Goal: Transaction & Acquisition: Purchase product/service

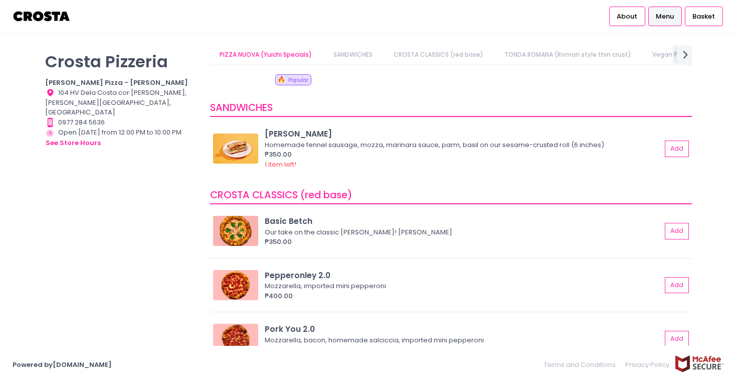
scroll to position [171, 0]
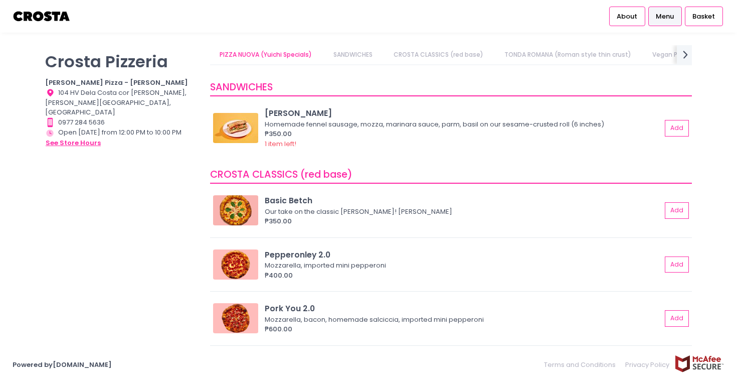
click at [93, 137] on button "see store hours" at bounding box center [73, 142] width 56 height 11
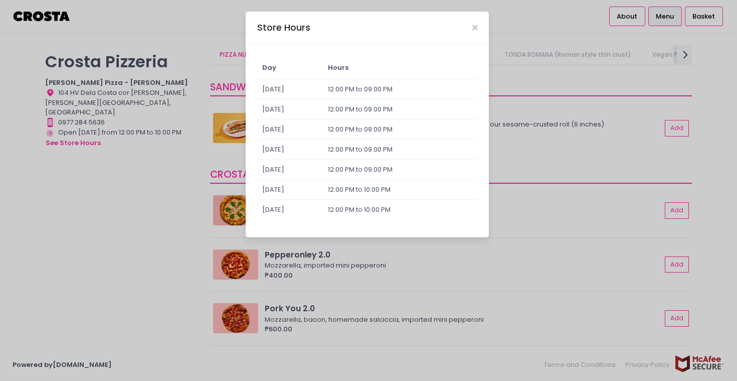
click at [474, 23] on div "Store Hours" at bounding box center [367, 28] width 243 height 33
click at [474, 27] on icon "Close" at bounding box center [474, 28] width 5 height 8
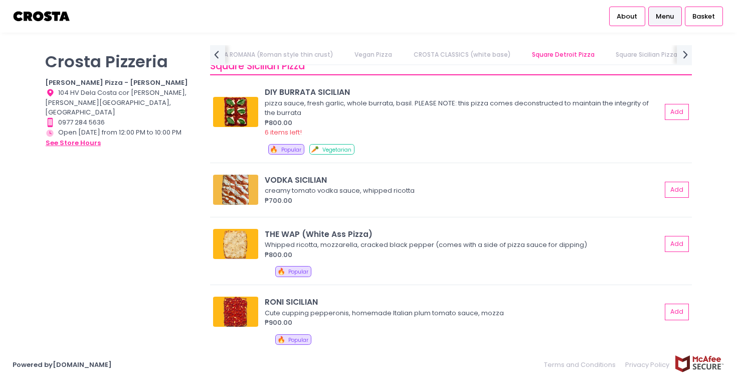
scroll to position [1395, 0]
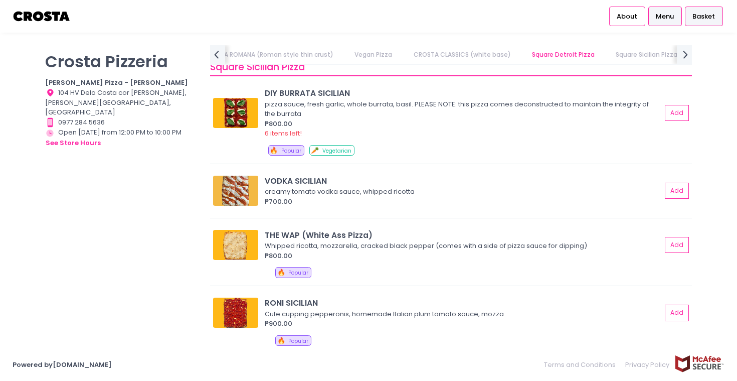
click at [715, 14] on span "Basket" at bounding box center [703, 17] width 23 height 10
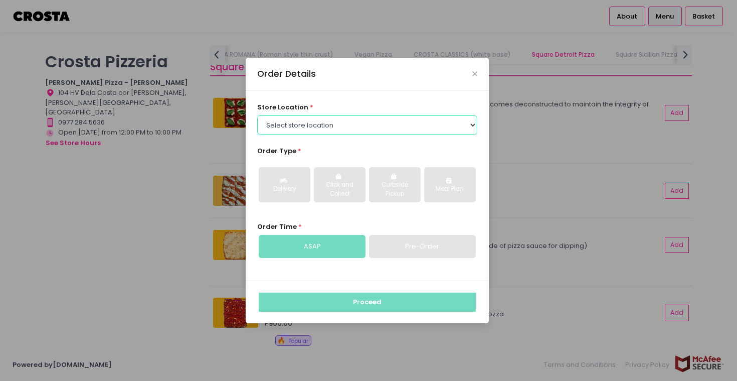
click at [434, 129] on select "Select store location [PERSON_NAME] Pizza - [PERSON_NAME] Pizza - [GEOGRAPHIC_D…" at bounding box center [367, 124] width 221 height 19
select select "5fabb2e53664a8677beaeb89"
click at [257, 115] on select "Select store location [PERSON_NAME] Pizza - [PERSON_NAME] Pizza - [GEOGRAPHIC_D…" at bounding box center [367, 124] width 221 height 19
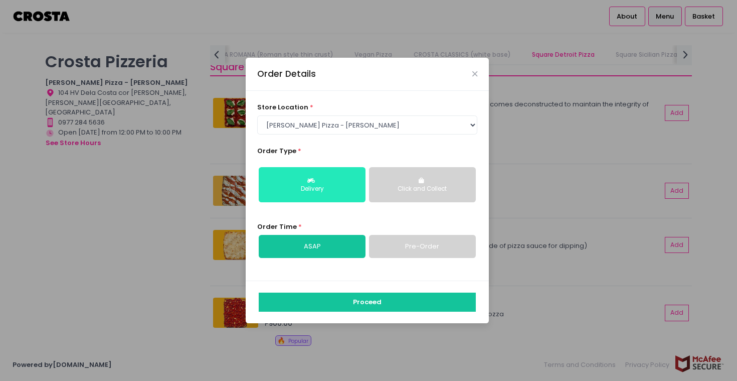
click at [327, 190] on div "Delivery" at bounding box center [312, 189] width 93 height 9
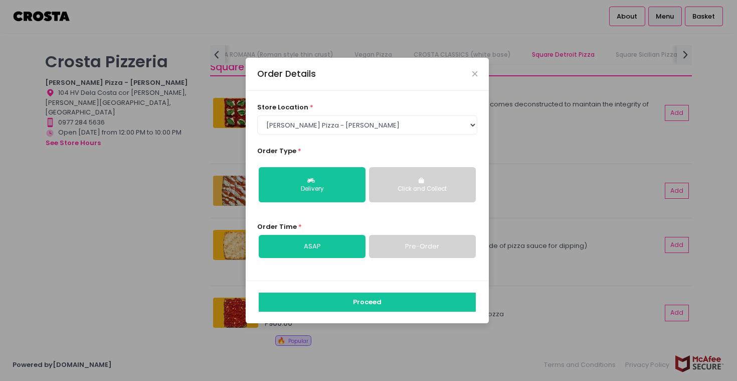
click at [400, 256] on link "Pre-Order" at bounding box center [422, 246] width 107 height 23
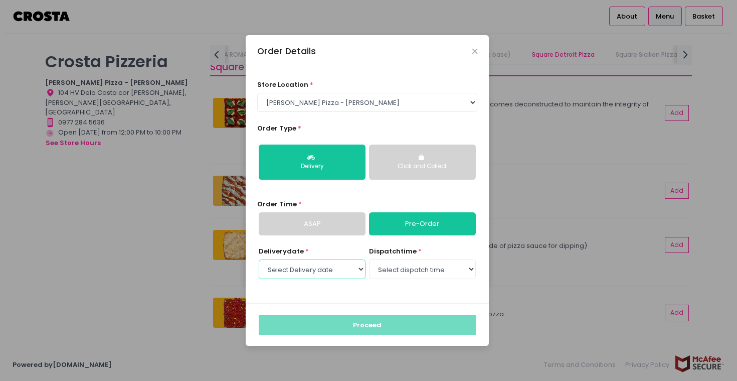
click at [331, 273] on select "Select Delivery date [DATE] [DATE] [DATE] [DATE] [DATE]" at bounding box center [312, 268] width 107 height 19
select select "[DATE]"
click at [259, 259] on select "Select Delivery date [DATE] [DATE] [DATE] [DATE] [DATE]" at bounding box center [312, 268] width 107 height 19
click at [402, 268] on select "Select dispatch time 12:00 PM - 12:30 PM 12:30 PM - 01:00 PM 01:00 PM - 01:30 P…" at bounding box center [422, 268] width 107 height 19
select select "12:00"
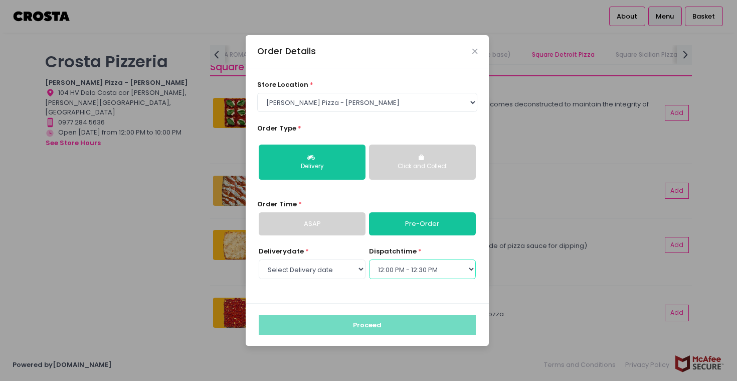
click at [369, 259] on select "Select dispatch time 12:00 PM - 12:30 PM 12:30 PM - 01:00 PM 01:00 PM - 01:30 P…" at bounding box center [422, 268] width 107 height 19
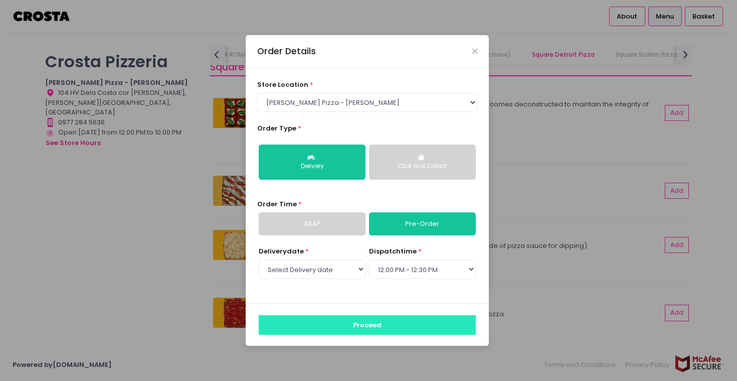
click at [376, 320] on button "Proceed" at bounding box center [367, 324] width 217 height 19
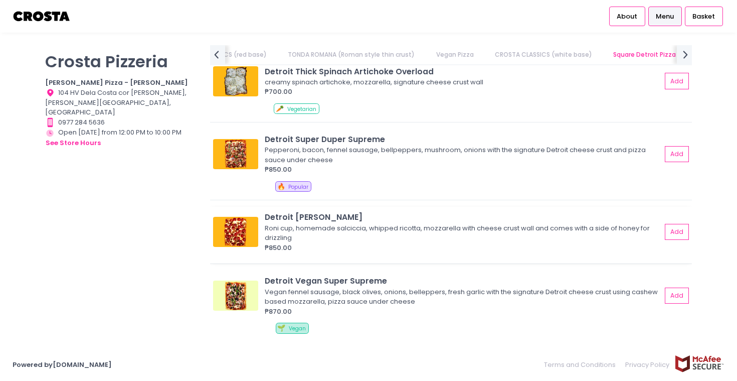
scroll to position [0, 389]
click at [678, 153] on button "Add" at bounding box center [677, 153] width 23 height 17
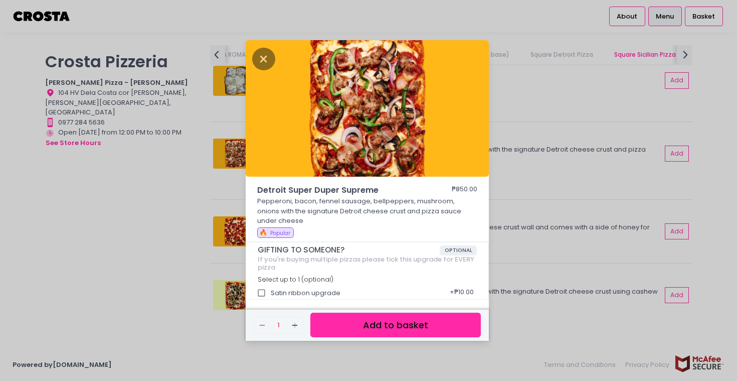
click at [378, 332] on button "Add to basket" at bounding box center [395, 324] width 170 height 25
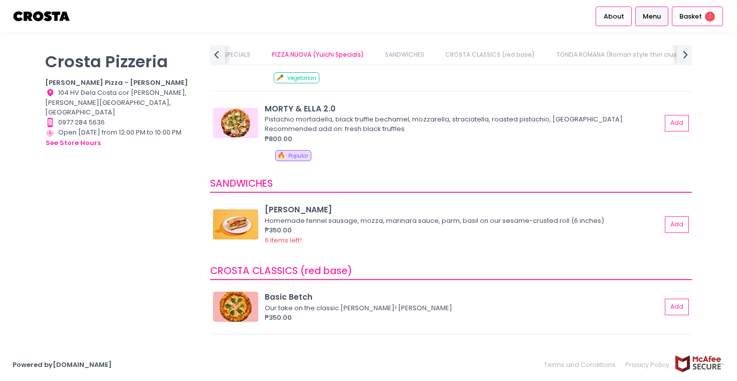
scroll to position [226, 0]
click at [236, 230] on img at bounding box center [235, 224] width 45 height 30
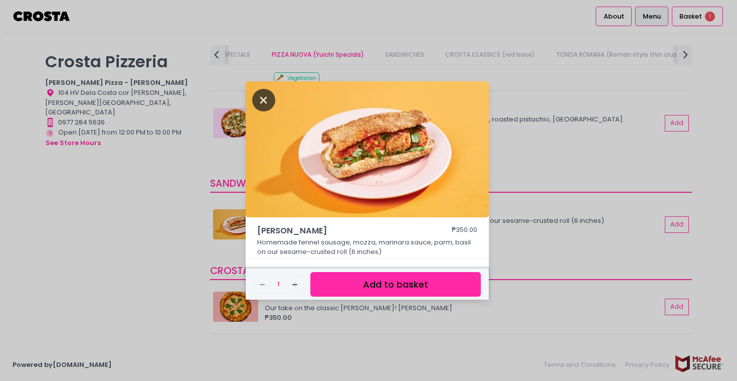
click at [265, 105] on icon "Close" at bounding box center [263, 100] width 23 height 23
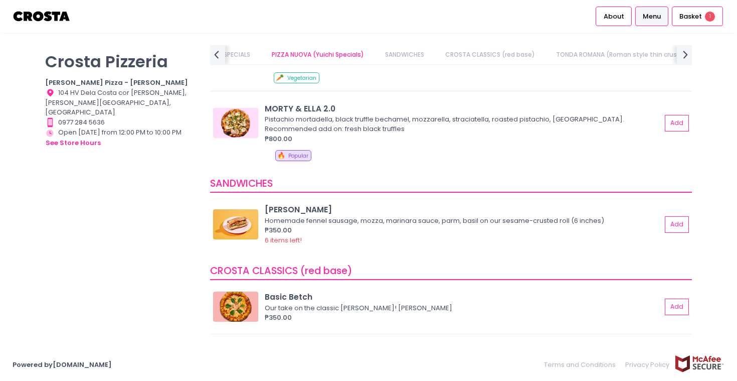
click at [397, 226] on div "₱350.00" at bounding box center [463, 230] width 397 height 10
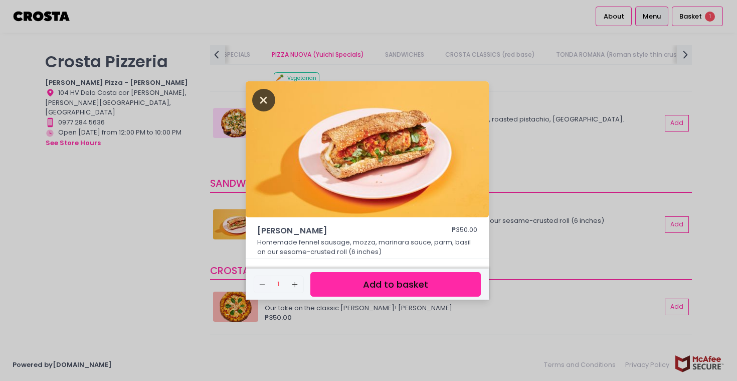
click at [264, 98] on icon "Close" at bounding box center [263, 100] width 23 height 23
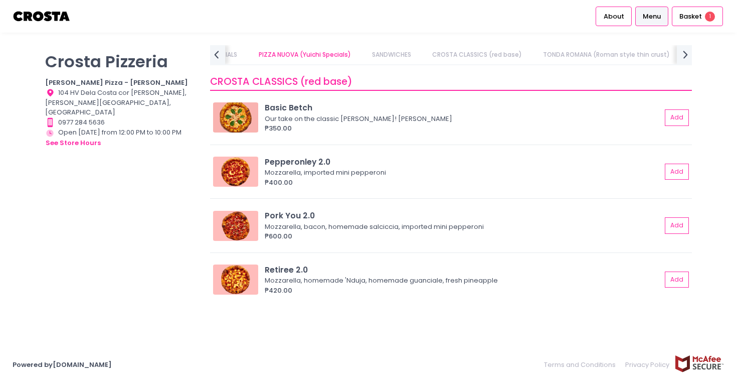
scroll to position [416, 0]
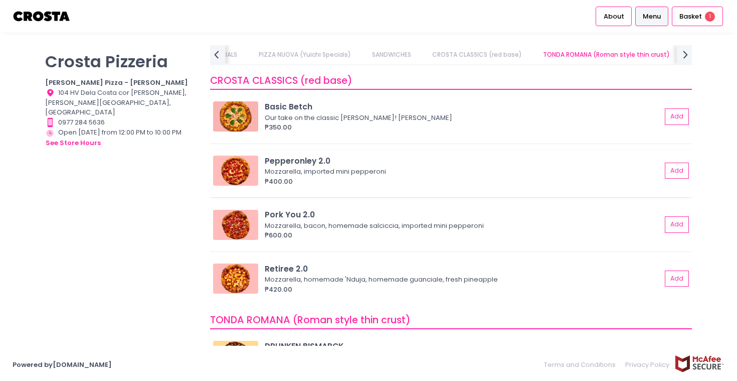
click at [245, 171] on img at bounding box center [235, 170] width 45 height 30
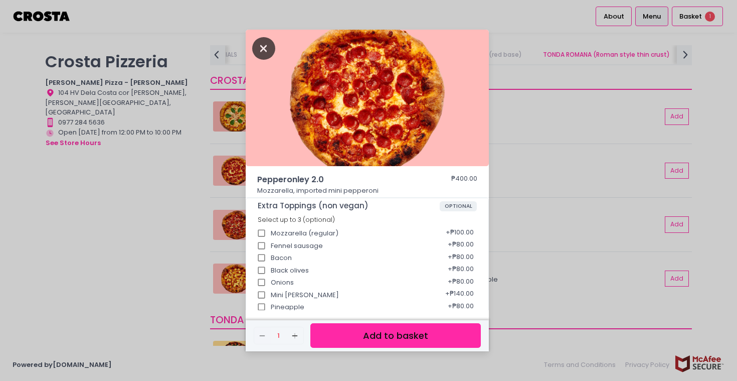
click at [261, 49] on icon "Close" at bounding box center [263, 48] width 23 height 23
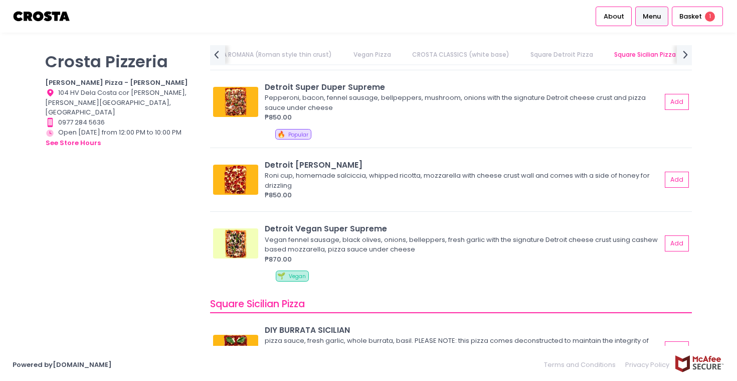
scroll to position [1271, 0]
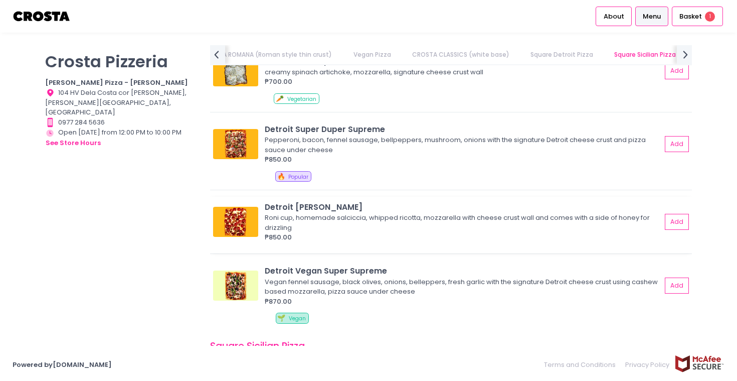
click at [243, 215] on img at bounding box center [235, 222] width 45 height 30
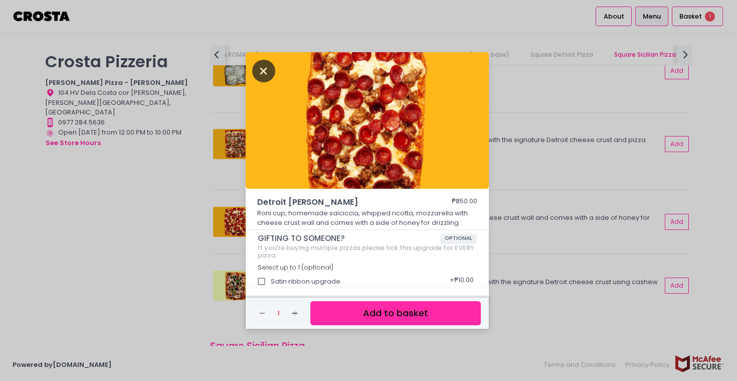
click at [268, 71] on icon "Close" at bounding box center [263, 71] width 23 height 23
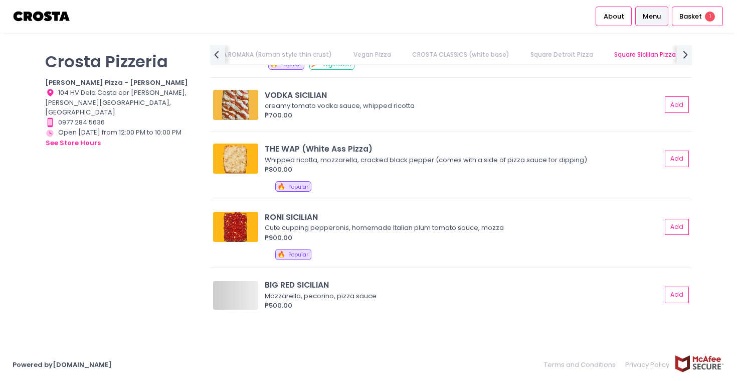
scroll to position [0, 462]
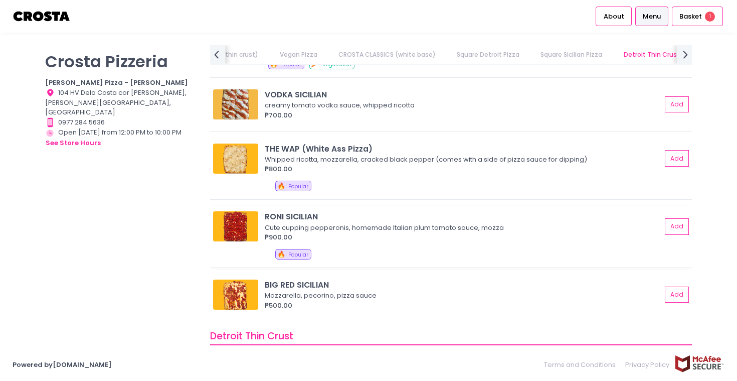
click at [231, 227] on img at bounding box center [235, 226] width 45 height 30
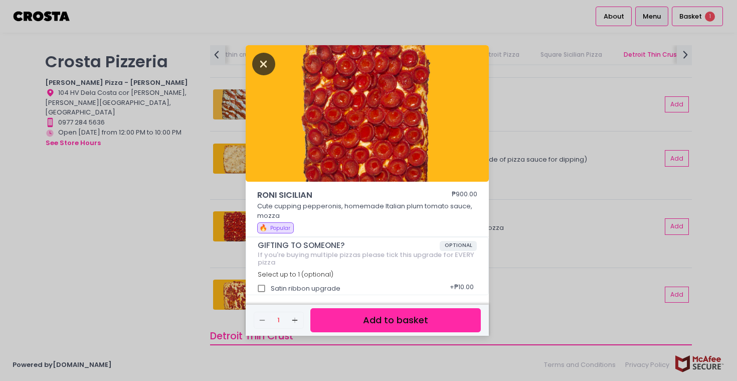
click at [263, 68] on icon "Close" at bounding box center [263, 64] width 23 height 23
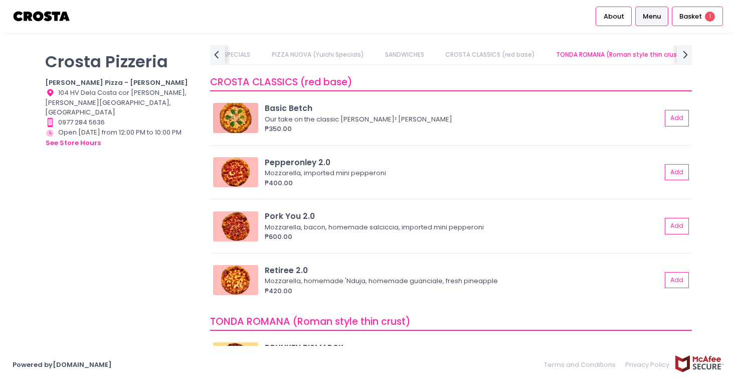
scroll to position [414, 0]
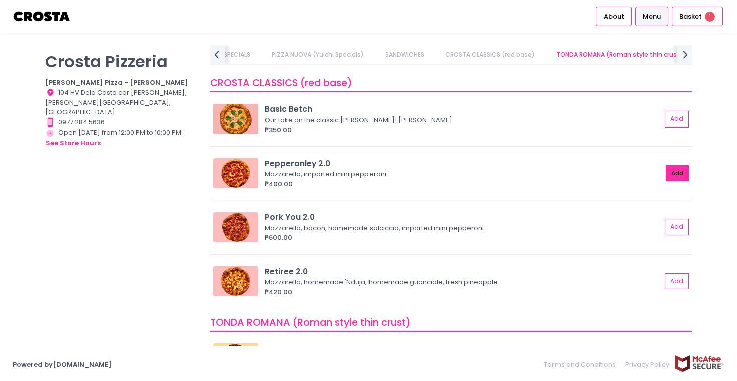
click at [677, 169] on button "Add" at bounding box center [677, 173] width 23 height 17
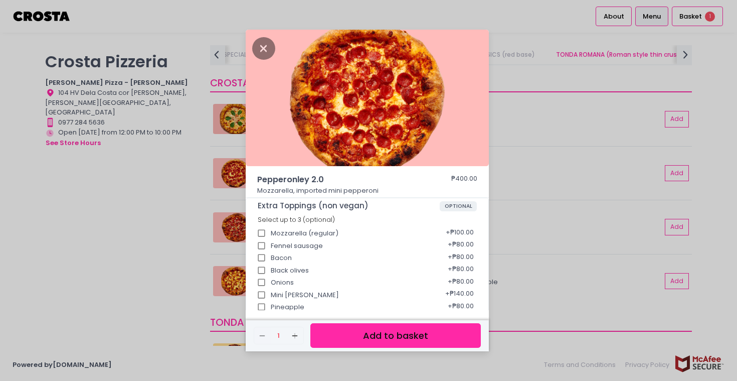
click at [342, 333] on button "Add to basket" at bounding box center [395, 335] width 170 height 25
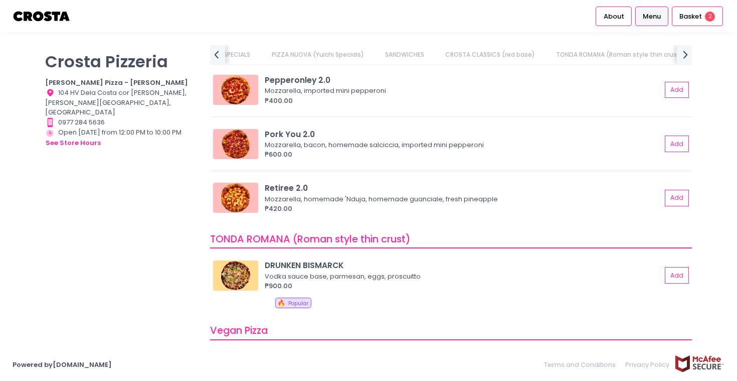
scroll to position [0, 108]
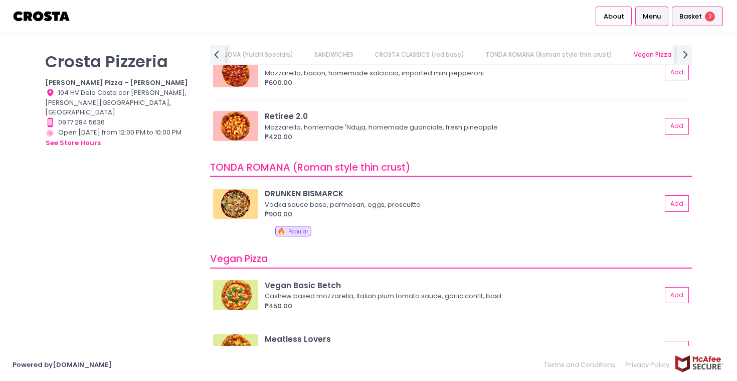
click at [690, 12] on span "Basket" at bounding box center [690, 17] width 23 height 10
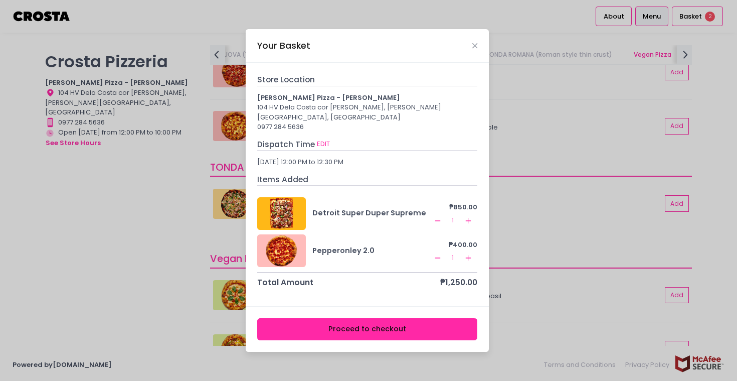
click at [385, 328] on button "Proceed to checkout" at bounding box center [367, 329] width 221 height 23
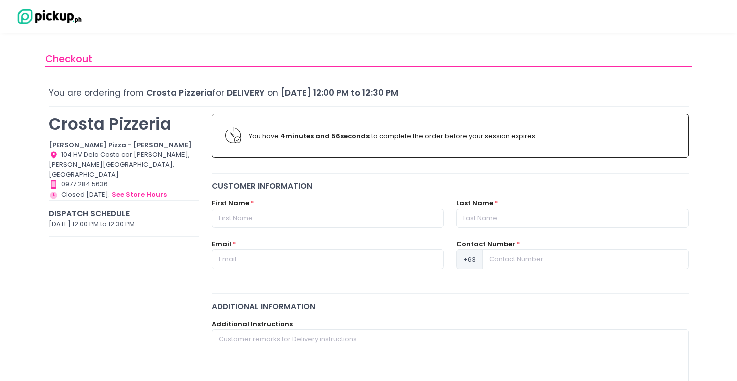
click at [246, 205] on label "First Name" at bounding box center [231, 203] width 38 height 10
click at [246, 211] on input "text" at bounding box center [328, 218] width 232 height 19
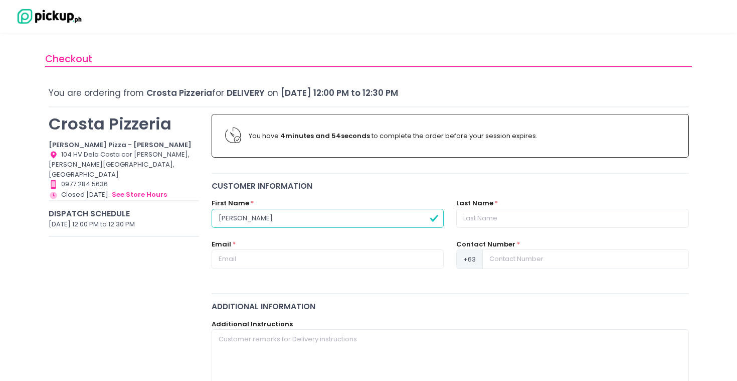
type input "Chloe"
click at [496, 222] on input "text" at bounding box center [572, 218] width 232 height 19
type input "Chua"
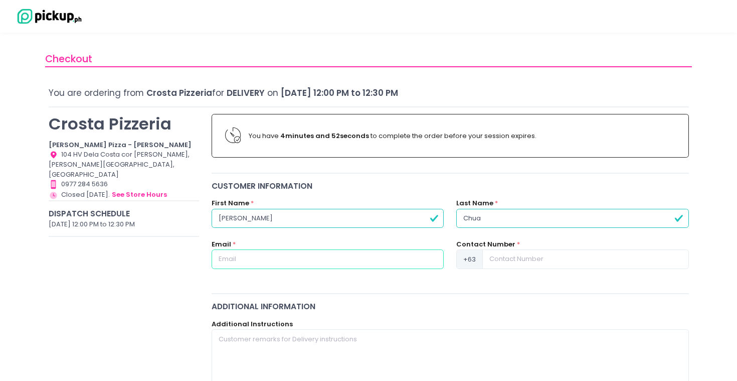
click at [355, 262] on input "text" at bounding box center [328, 258] width 232 height 19
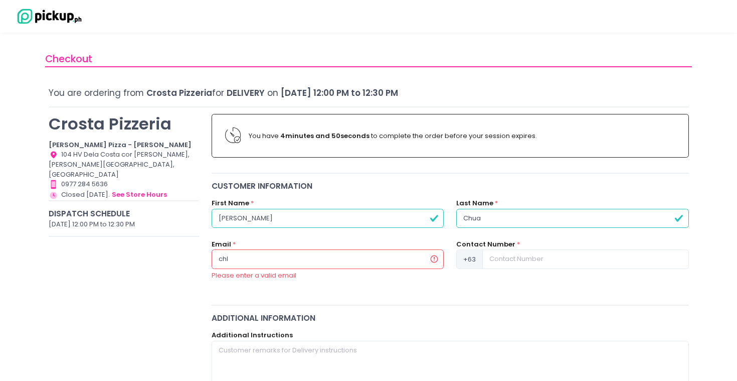
type input "[EMAIL_ADDRESS][DOMAIN_NAME]"
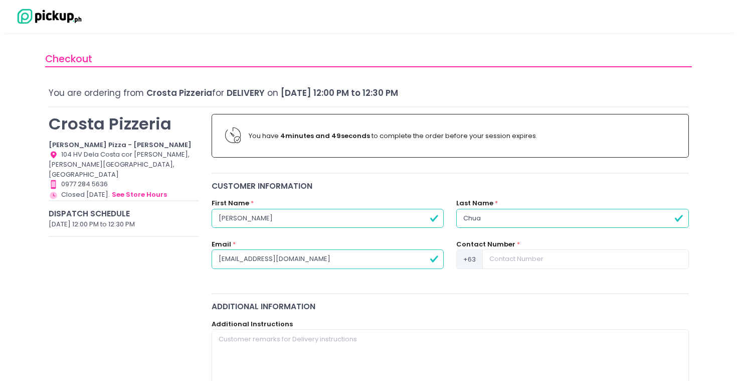
click at [520, 257] on input at bounding box center [585, 258] width 206 height 19
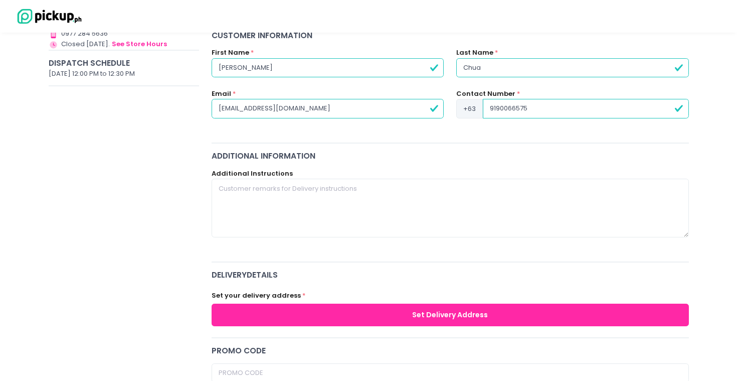
type input "9190066575"
click at [175, 182] on div "Crosta Pizzeria Crosta Pizza - Salcedo Location Created with Sketch. 104 HV Del…" at bounding box center [123, 351] width 163 height 788
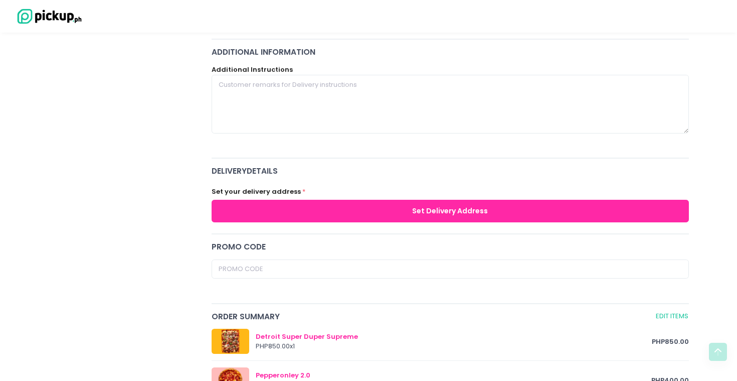
scroll to position [253, 0]
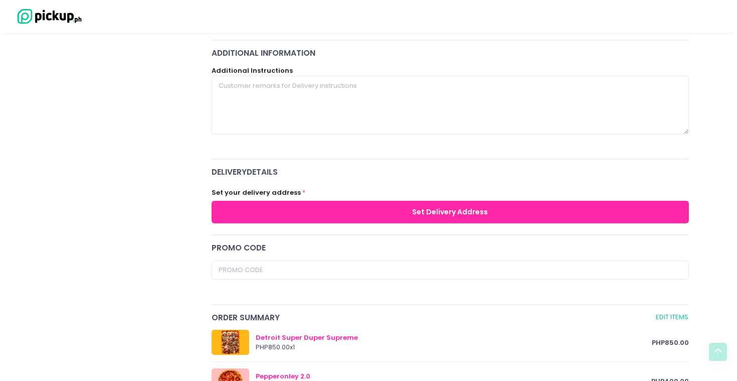
click at [349, 219] on button "Set Delivery Address" at bounding box center [450, 212] width 477 height 23
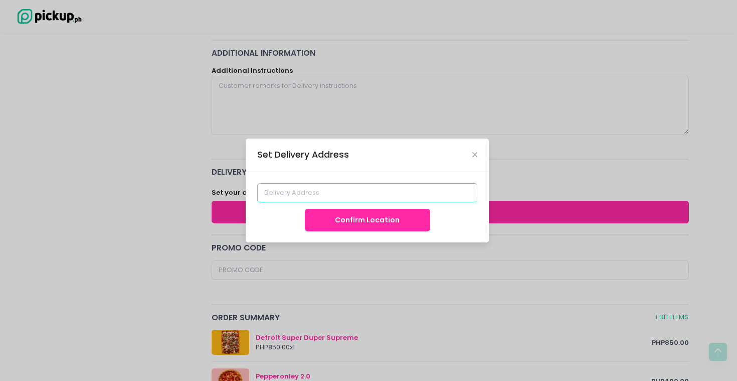
click at [328, 189] on input at bounding box center [367, 192] width 221 height 19
type input "U"
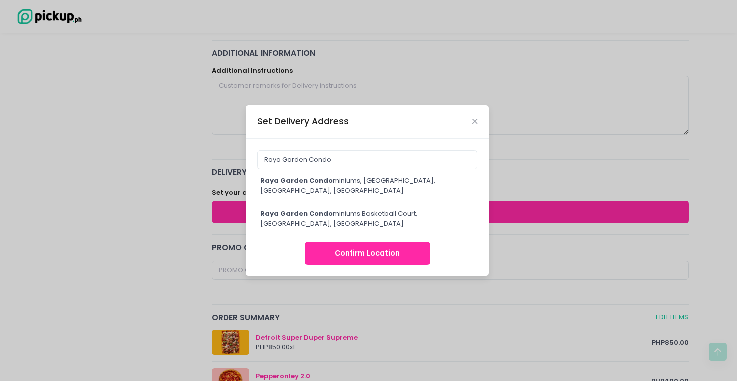
click at [321, 179] on span "Raya Garden Condo" at bounding box center [296, 180] width 73 height 10
type input "Raya Garden Condominiums, [GEOGRAPHIC_DATA], [GEOGRAPHIC_DATA], [GEOGRAPHIC_DAT…"
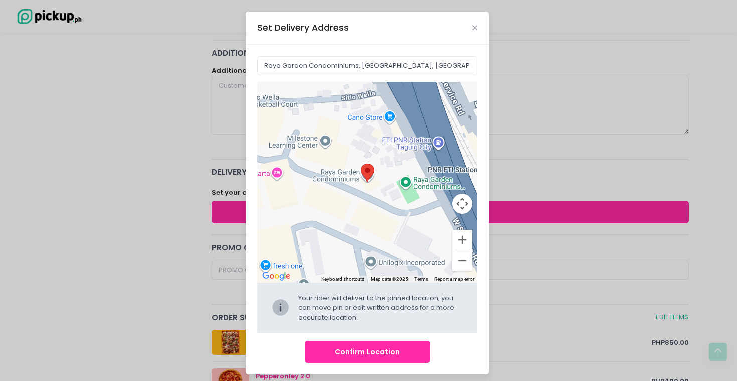
click at [379, 352] on button "Confirm Location" at bounding box center [367, 351] width 125 height 23
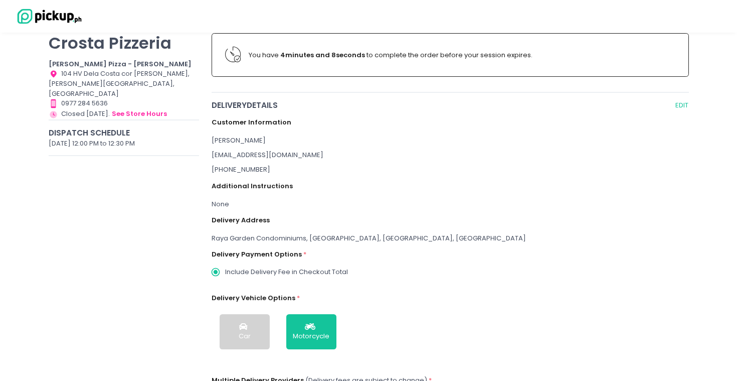
scroll to position [79, 0]
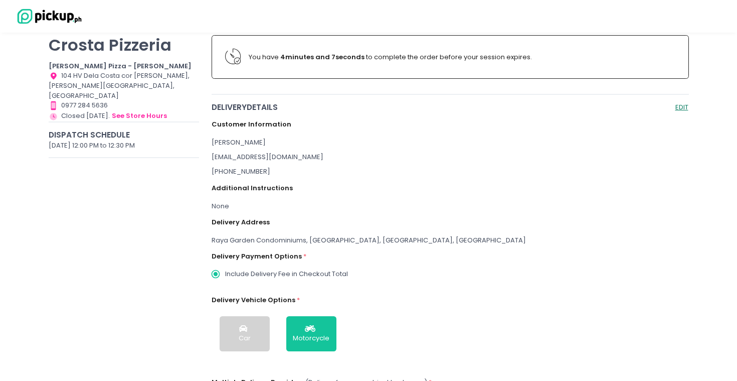
click at [685, 105] on button "EDIT" at bounding box center [682, 107] width 14 height 12
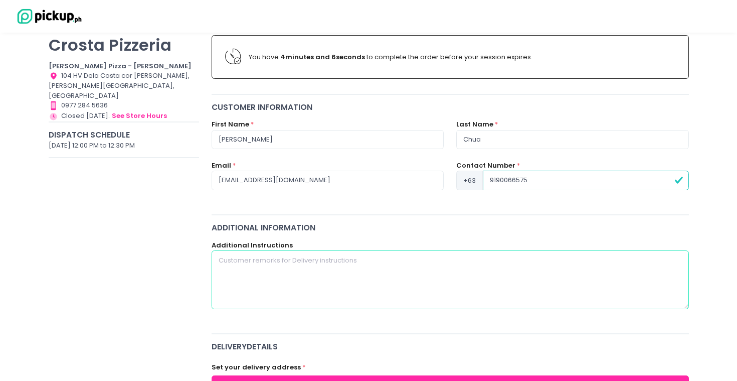
click at [293, 282] on textarea at bounding box center [450, 279] width 477 height 58
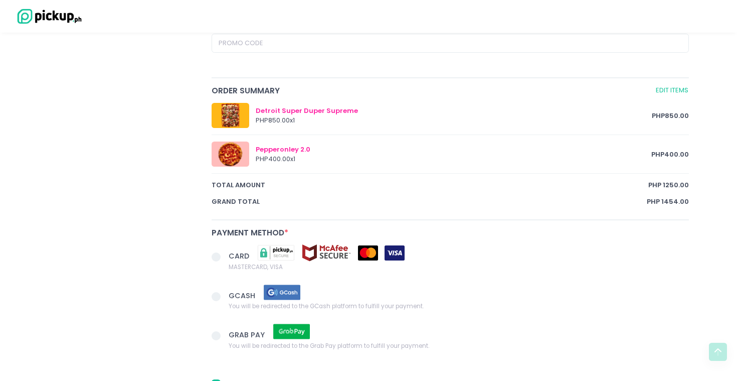
scroll to position [230, 0]
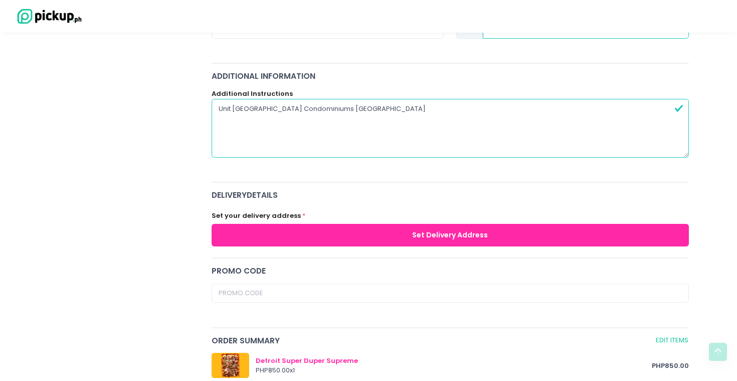
type textarea "Unit [GEOGRAPHIC_DATA] Condominiums [GEOGRAPHIC_DATA]"
click at [306, 243] on button "Set Delivery Address" at bounding box center [450, 235] width 477 height 23
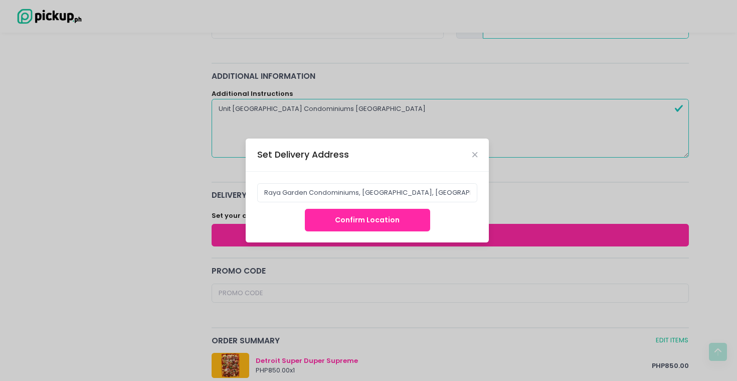
click at [386, 219] on button "Confirm Location" at bounding box center [367, 220] width 125 height 23
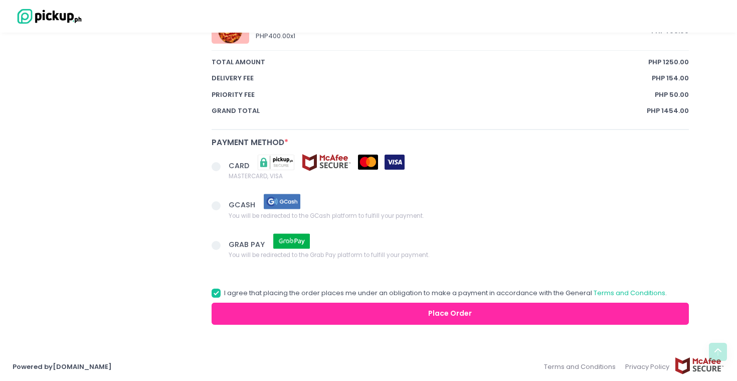
scroll to position [648, 0]
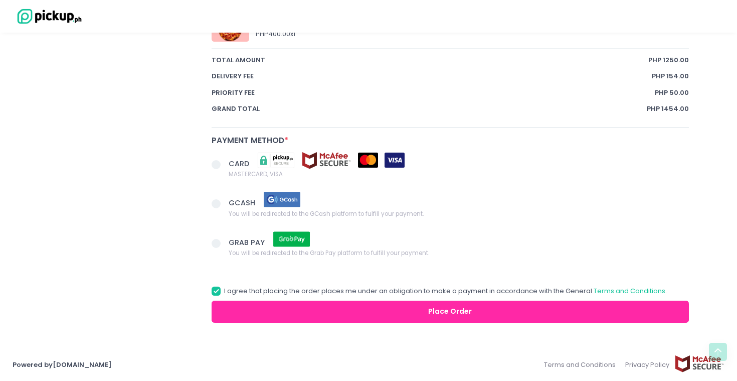
click at [217, 164] on span at bounding box center [216, 164] width 9 height 9
click at [224, 164] on input "CARD MASTERCARD, VISA" at bounding box center [227, 162] width 7 height 7
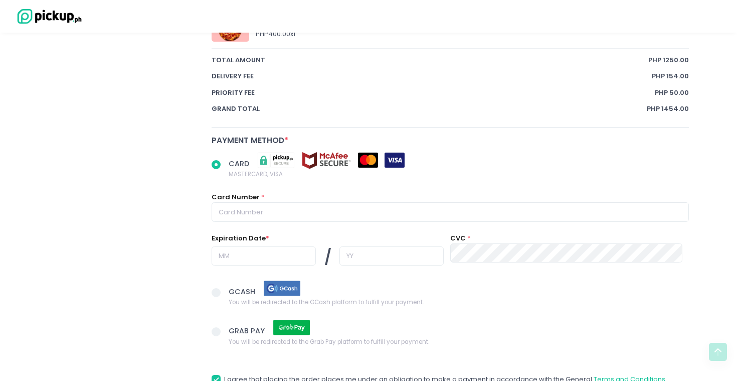
radio input "true"
click at [215, 290] on span at bounding box center [216, 292] width 9 height 9
click at [224, 290] on input "GCASH You will be redirected to the GCash platform to fulfill your payment." at bounding box center [227, 290] width 7 height 7
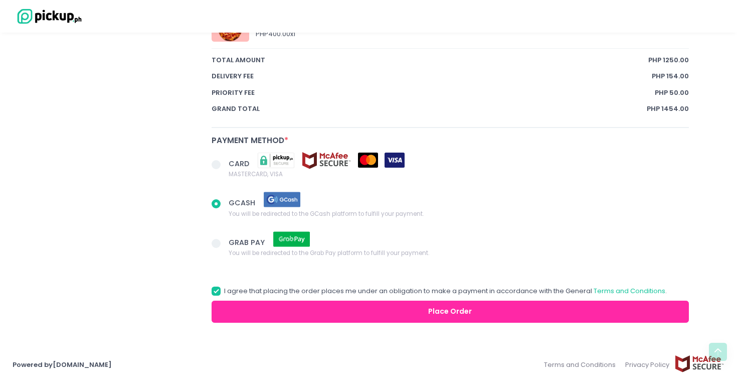
click at [344, 313] on button "Place Order" at bounding box center [450, 311] width 477 height 23
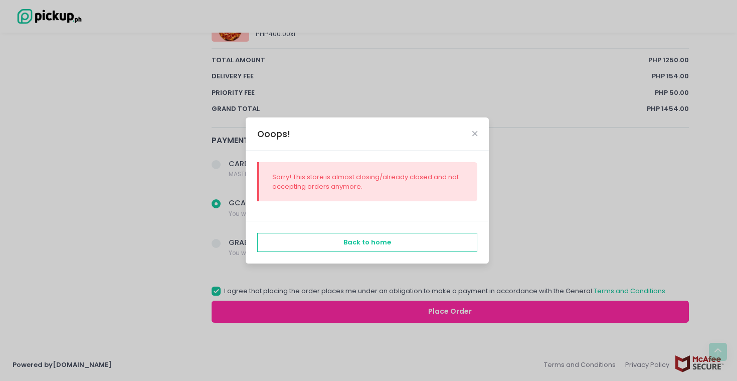
click at [473, 138] on div "Ooops!" at bounding box center [367, 133] width 243 height 33
click at [476, 132] on icon "Close" at bounding box center [474, 134] width 5 height 8
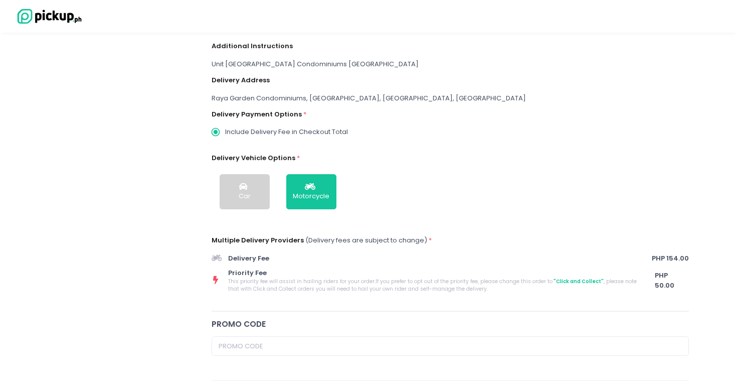
scroll to position [0, 0]
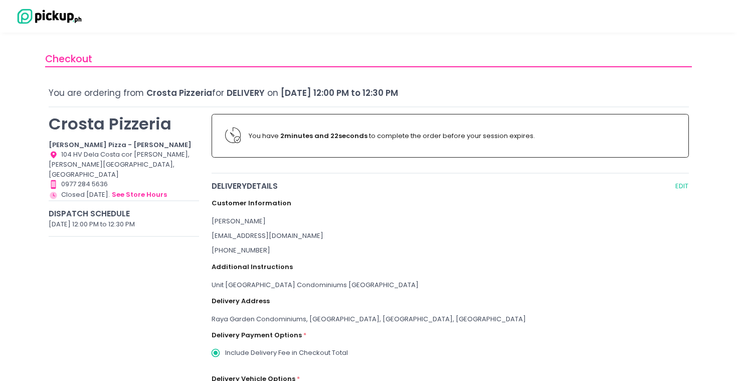
drag, startPoint x: 102, startPoint y: 214, endPoint x: 170, endPoint y: 212, distance: 68.2
click at [170, 219] on div "October 5, 2025 12:00 PM to 12:30 PM" at bounding box center [124, 224] width 151 height 10
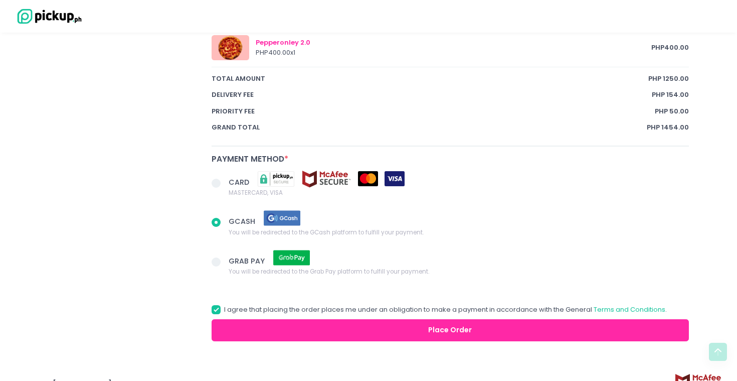
scroll to position [648, 0]
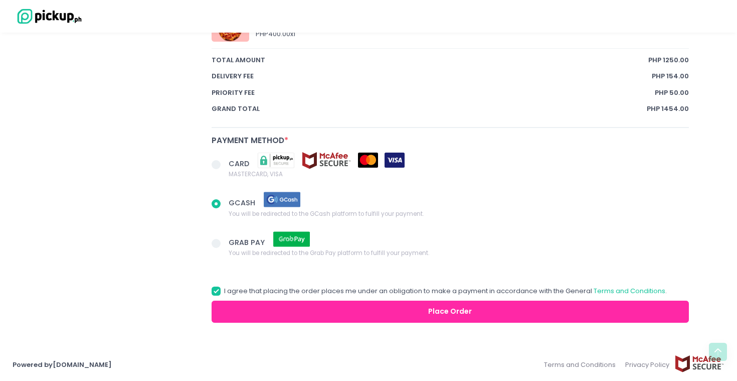
click at [313, 314] on button "Place Order" at bounding box center [450, 311] width 477 height 23
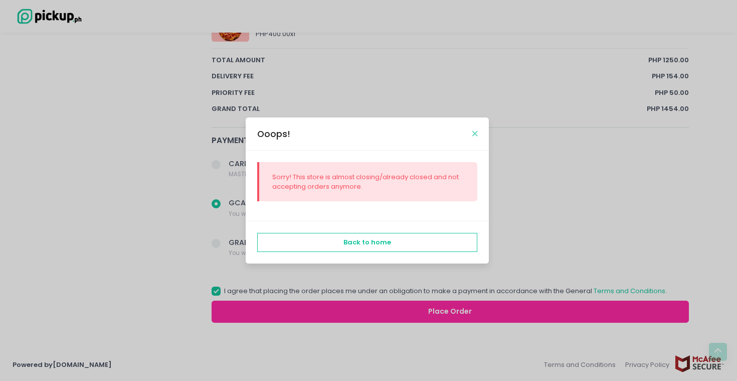
click at [474, 134] on icon "Close" at bounding box center [474, 134] width 5 height 8
radio input "true"
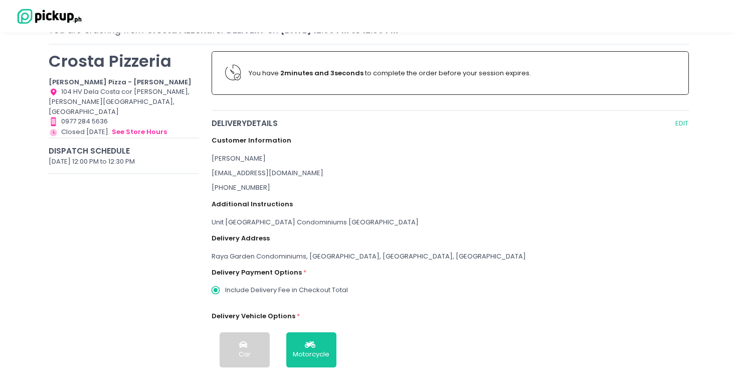
scroll to position [72, 0]
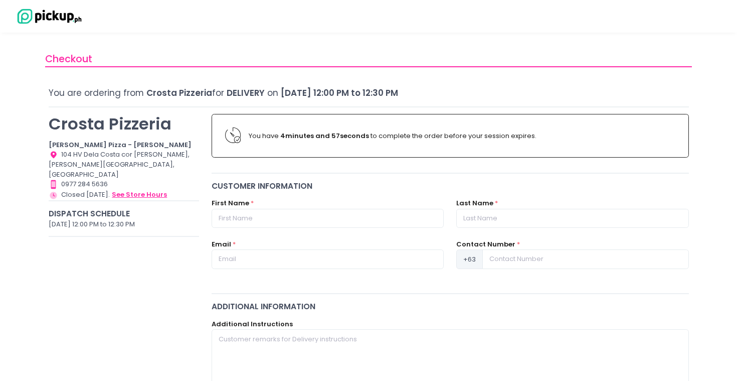
click at [131, 189] on button "see store hours" at bounding box center [139, 194] width 56 height 11
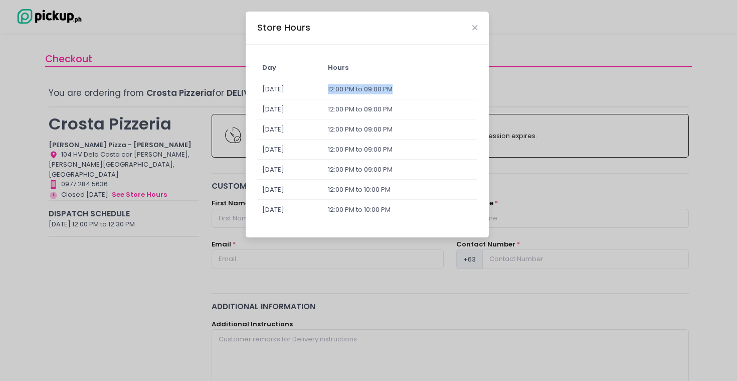
drag, startPoint x: 341, startPoint y: 86, endPoint x: 462, endPoint y: 88, distance: 120.3
click at [462, 88] on tr "[DATE] 12:00 PM to 09:00 PM" at bounding box center [367, 89] width 221 height 20
click at [409, 215] on td "12:00 PM to 10:00 PM" at bounding box center [400, 210] width 154 height 20
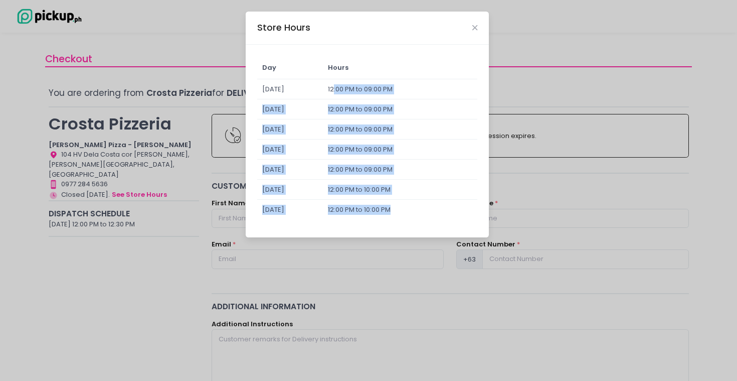
drag, startPoint x: 422, startPoint y: 211, endPoint x: 353, endPoint y: 91, distance: 138.1
click at [353, 91] on tbody "Sunday 12:00 PM to 09:00 PM Monday 12:00 PM to 09:00 PM Tuesday 12:00 PM to 09:…" at bounding box center [367, 149] width 221 height 140
click at [353, 91] on td "12:00 PM to 09:00 PM" at bounding box center [400, 89] width 154 height 20
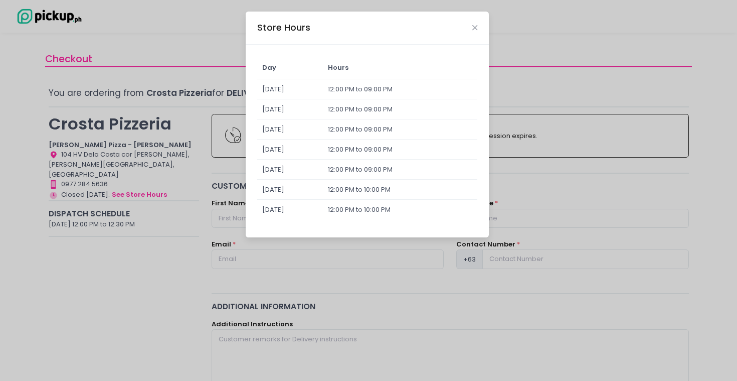
drag, startPoint x: 348, startPoint y: 215, endPoint x: 419, endPoint y: 213, distance: 70.7
click at [419, 214] on td "12:00 PM to 10:00 PM" at bounding box center [400, 210] width 154 height 20
click at [418, 213] on td "12:00 PM to 10:00 PM" at bounding box center [400, 210] width 154 height 20
click at [476, 25] on icon "Close" at bounding box center [474, 28] width 5 height 8
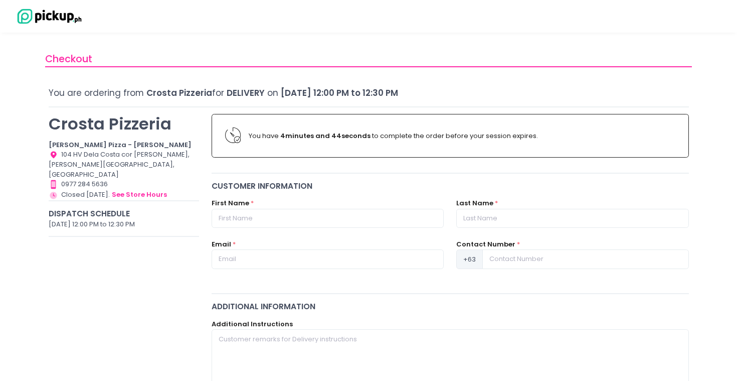
click at [109, 125] on p "Crosta Pizzeria" at bounding box center [124, 124] width 151 height 20
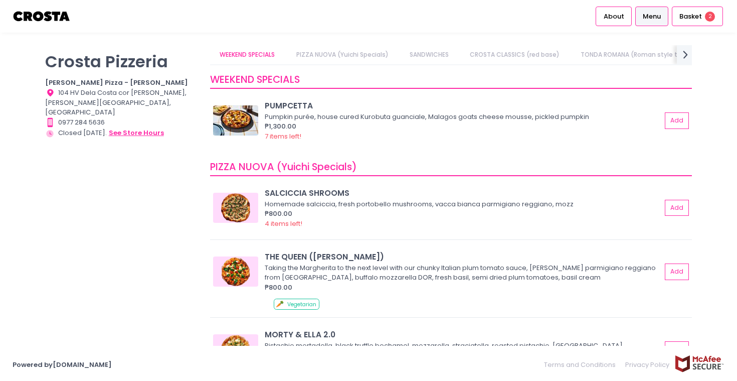
click at [141, 127] on button "see store hours" at bounding box center [136, 132] width 56 height 11
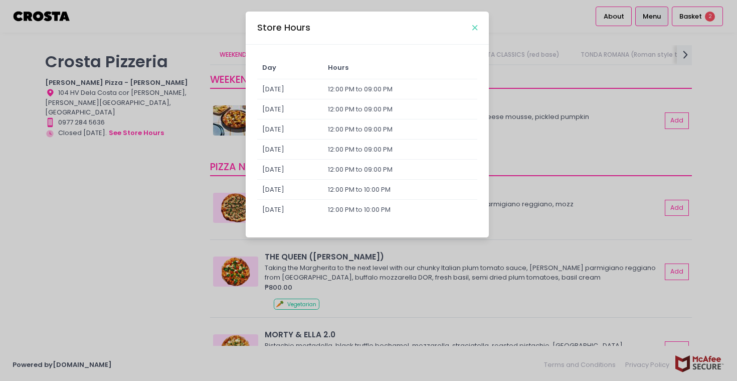
click at [475, 28] on icon "Close" at bounding box center [474, 28] width 5 height 8
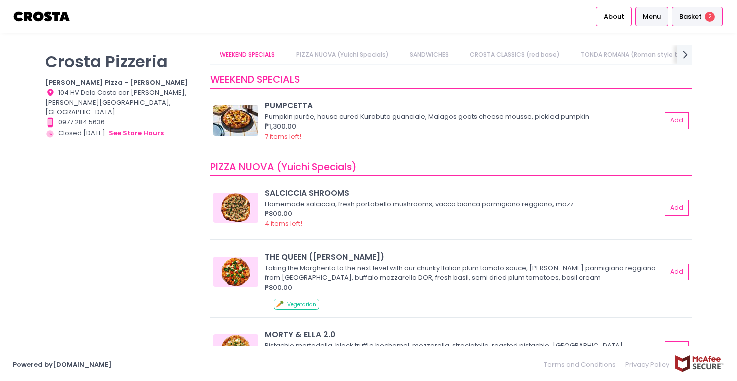
click at [692, 18] on span "Basket" at bounding box center [690, 17] width 23 height 10
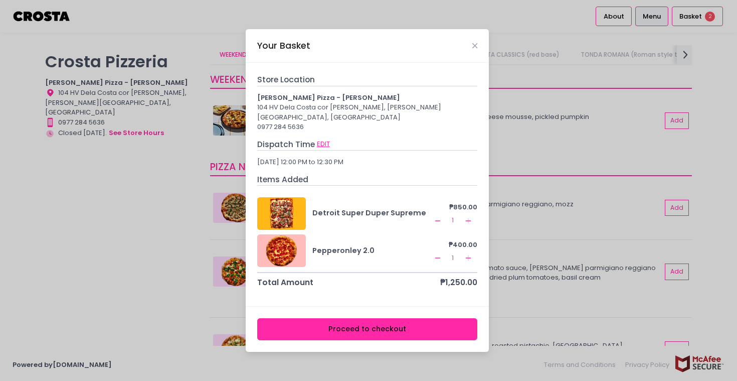
click at [326, 138] on button "EDIT" at bounding box center [323, 143] width 14 height 11
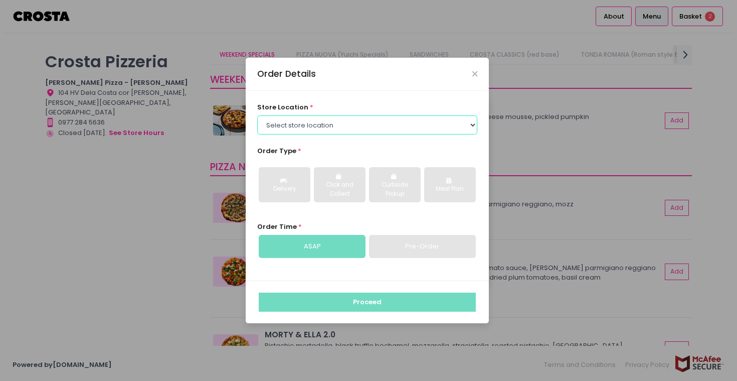
click at [374, 121] on select "Select store location [PERSON_NAME] Pizza - [PERSON_NAME] Pizza - [GEOGRAPHIC_D…" at bounding box center [367, 124] width 221 height 19
select select "5fabb2e53664a8677beaeb89"
click at [257, 115] on select "Select store location [PERSON_NAME] Pizza - [PERSON_NAME] Pizza - [GEOGRAPHIC_D…" at bounding box center [367, 124] width 221 height 19
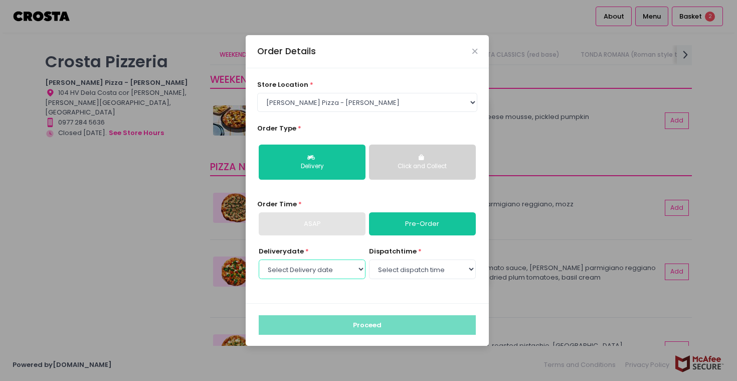
click at [336, 274] on select "Select Delivery date [DATE] [DATE] [DATE] [DATE] [DATE]" at bounding box center [312, 268] width 107 height 19
select select "[DATE]"
click at [259, 259] on select "Select Delivery date [DATE] [DATE] [DATE] [DATE] [DATE]" at bounding box center [312, 268] width 107 height 19
click at [410, 270] on select "Select dispatch time 12:00 PM - 12:30 PM 12:30 PM - 01:00 PM 01:00 PM - 01:30 P…" at bounding box center [422, 268] width 107 height 19
select select "12:00"
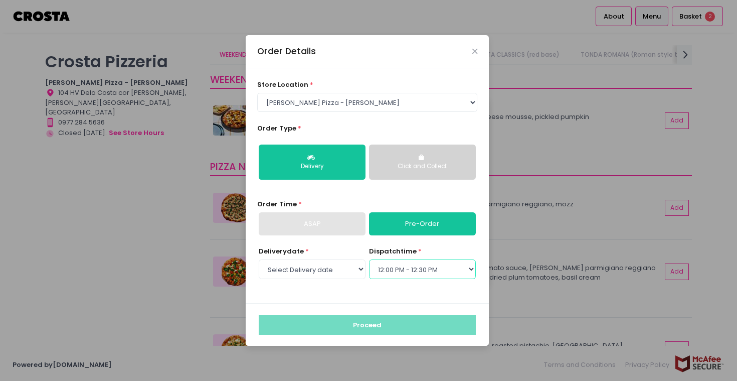
click at [369, 259] on select "Select dispatch time 12:00 PM - 12:30 PM 12:30 PM - 01:00 PM 01:00 PM - 01:30 P…" at bounding box center [422, 268] width 107 height 19
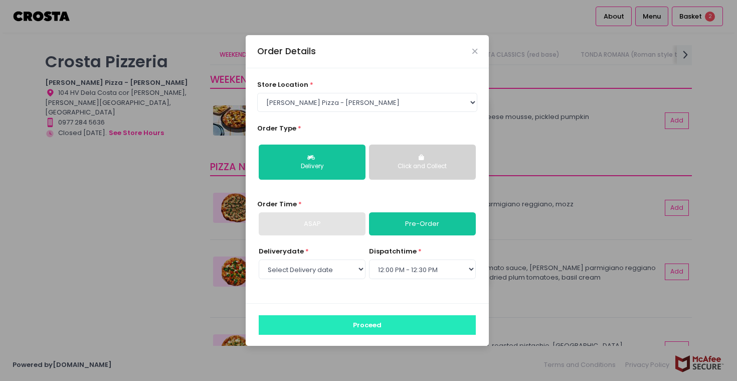
click at [391, 322] on button "Proceed" at bounding box center [367, 324] width 217 height 19
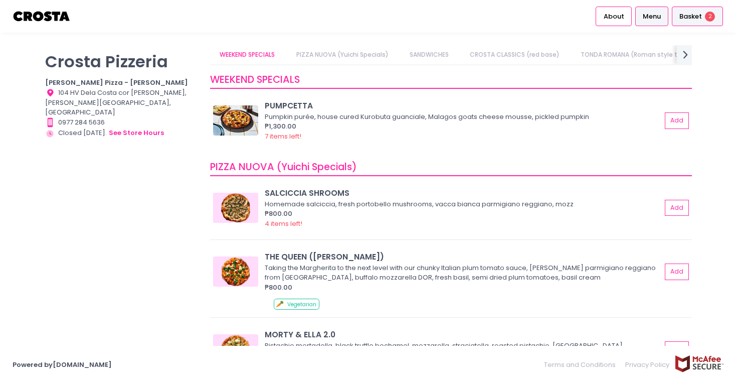
click at [683, 23] on div "Basket 2" at bounding box center [697, 17] width 51 height 20
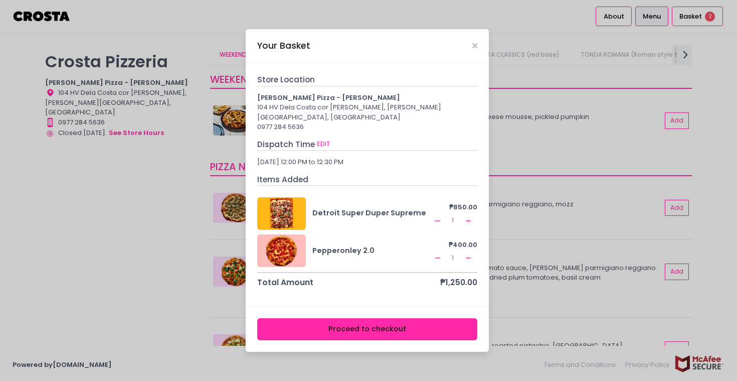
click at [408, 327] on button "Proceed to checkout" at bounding box center [367, 329] width 221 height 23
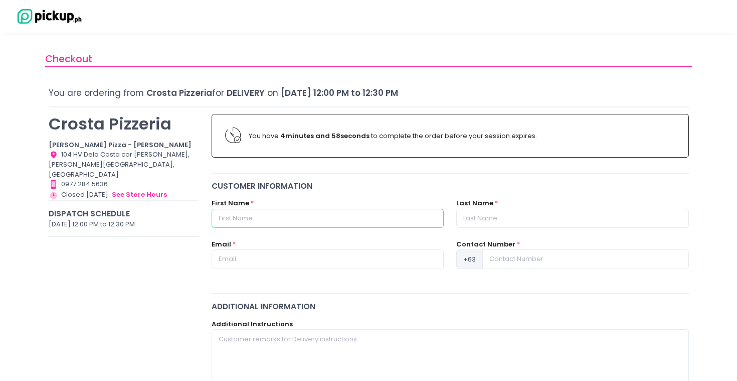
click at [279, 221] on input "text" at bounding box center [328, 218] width 232 height 19
type input "[PERSON_NAME]"
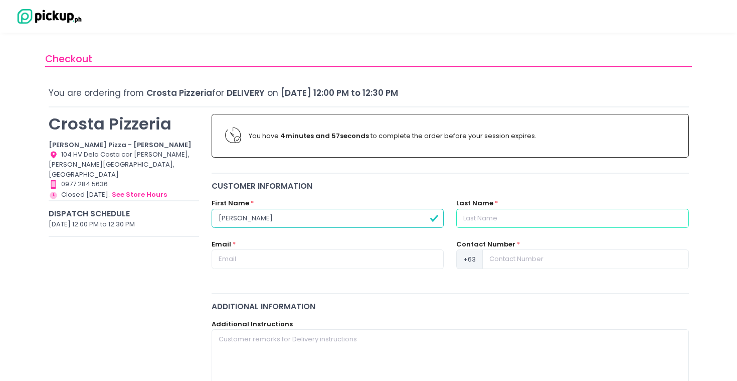
click at [518, 210] on input "text" at bounding box center [572, 218] width 232 height 19
type input "Chua"
click at [351, 254] on input "text" at bounding box center [328, 258] width 232 height 19
type input "[EMAIL_ADDRESS][DOMAIN_NAME]"
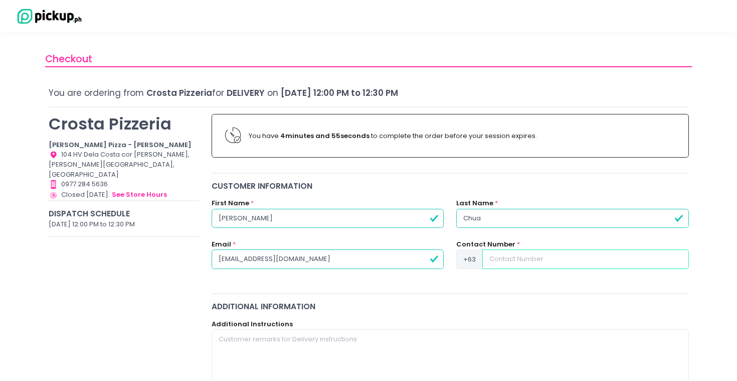
click at [569, 265] on input at bounding box center [585, 258] width 206 height 19
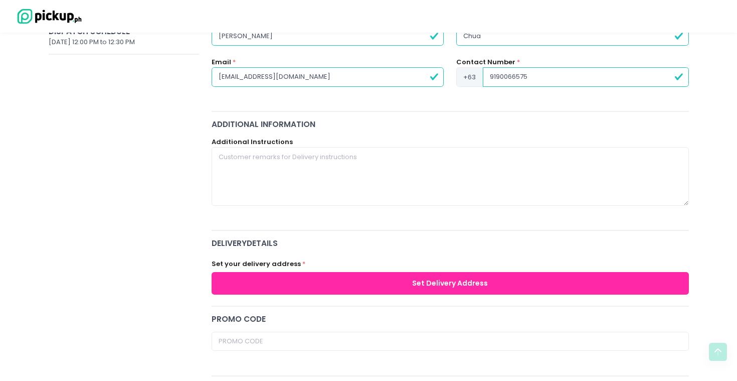
scroll to position [91, 0]
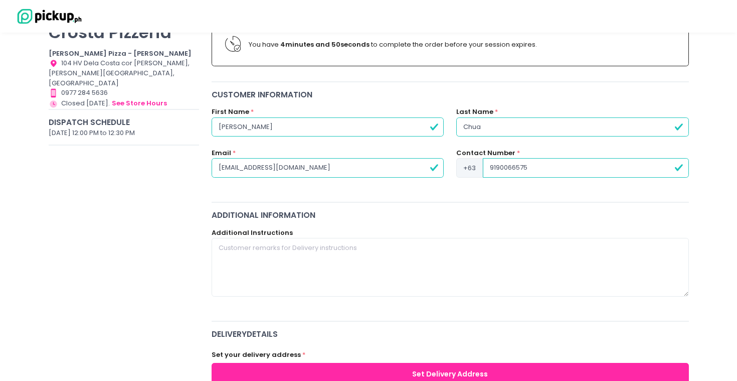
type input "9190066575"
click at [258, 235] on label "Additional Instructions" at bounding box center [252, 233] width 81 height 10
click at [256, 250] on textarea at bounding box center [450, 267] width 477 height 58
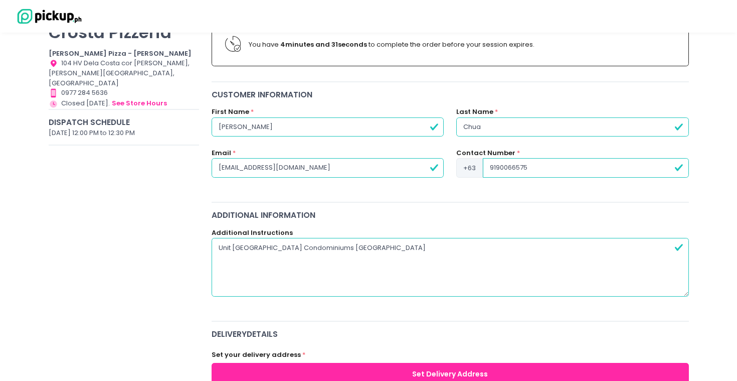
type textarea "Unit [GEOGRAPHIC_DATA] Condominiums [GEOGRAPHIC_DATA]"
click at [277, 231] on label "Additional Instructions" at bounding box center [252, 233] width 81 height 10
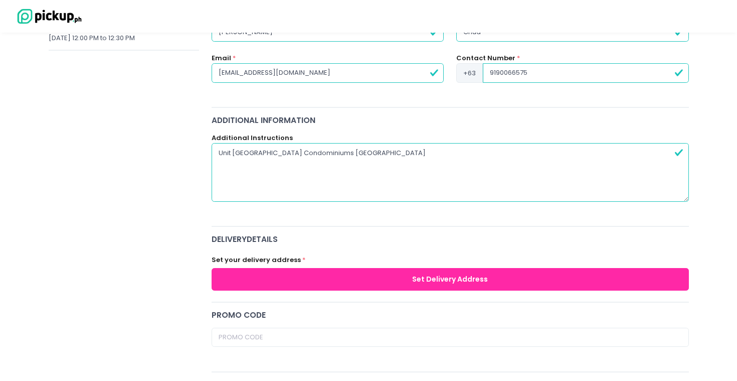
scroll to position [227, 0]
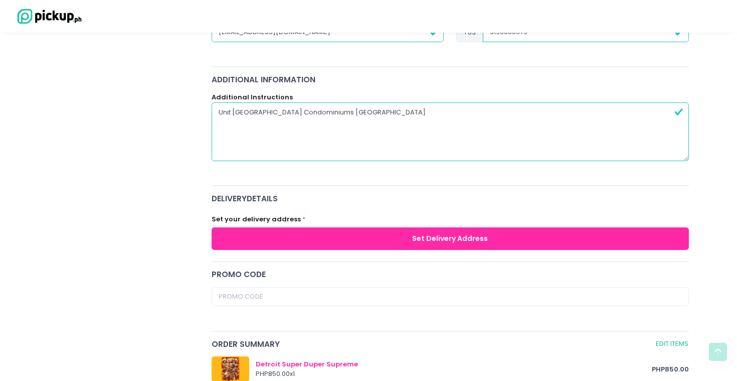
click at [250, 230] on button "Set Delivery Address" at bounding box center [450, 238] width 477 height 23
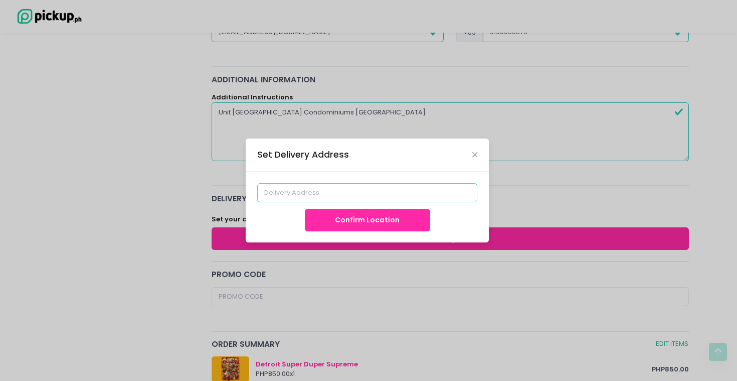
click at [303, 186] on input at bounding box center [367, 192] width 221 height 19
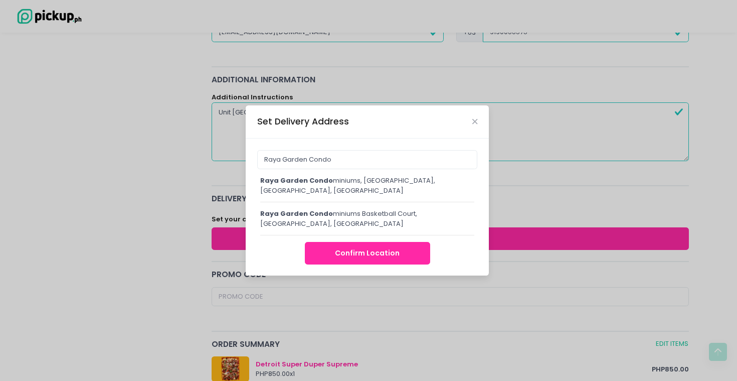
click at [348, 182] on div "Raya Garden Condo miniums, [GEOGRAPHIC_DATA], [GEOGRAPHIC_DATA], [GEOGRAPHIC_DA…" at bounding box center [367, 185] width 214 height 20
type input "Raya Garden Condominiums, [GEOGRAPHIC_DATA], [GEOGRAPHIC_DATA], [GEOGRAPHIC_DAT…"
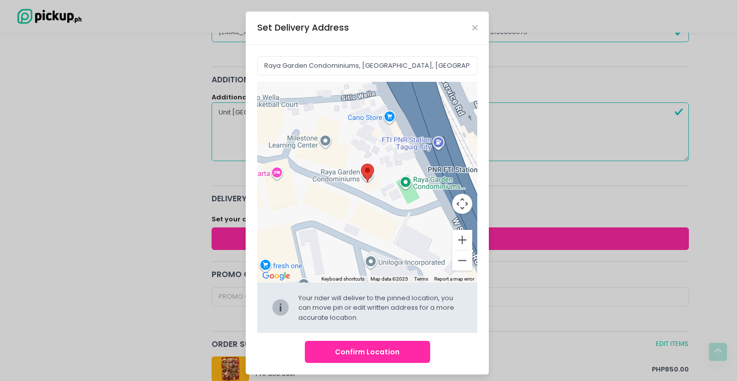
click at [355, 352] on button "Confirm Location" at bounding box center [367, 351] width 125 height 23
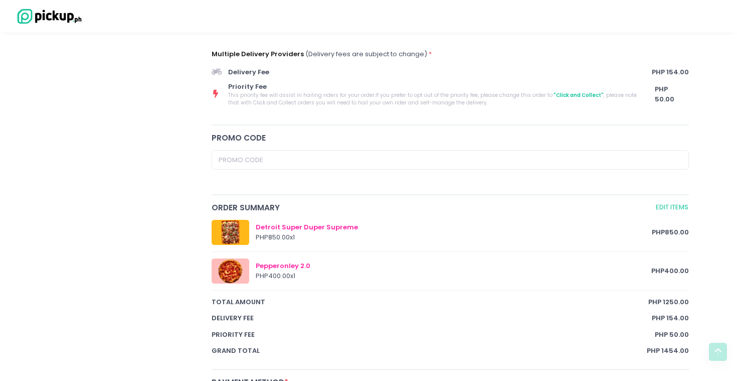
scroll to position [573, 0]
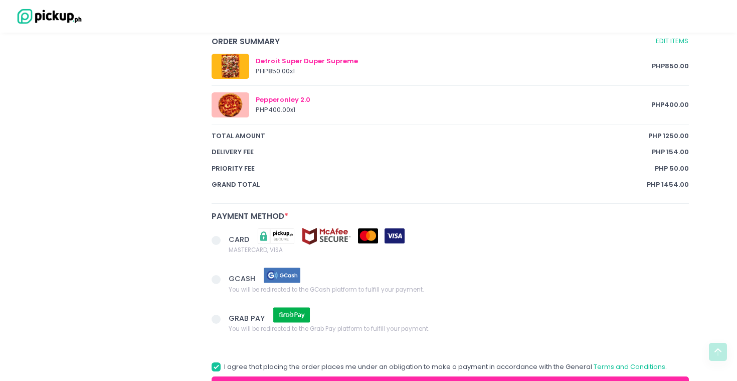
click at [218, 280] on span at bounding box center [216, 279] width 9 height 9
click at [224, 280] on input "GCASH You will be redirected to the GCash platform to fulfill your payment." at bounding box center [227, 277] width 7 height 7
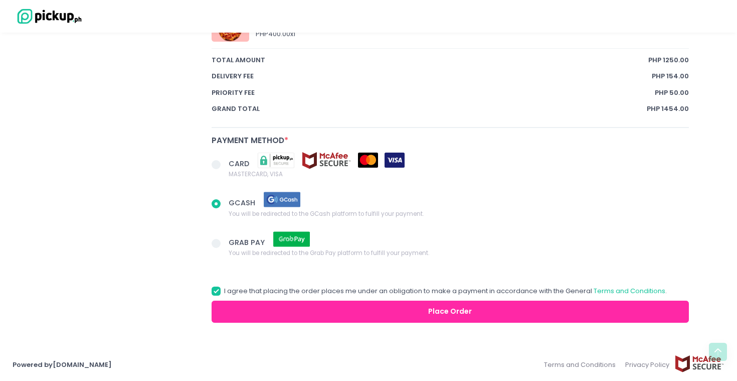
click at [323, 306] on button "Place Order" at bounding box center [450, 311] width 477 height 23
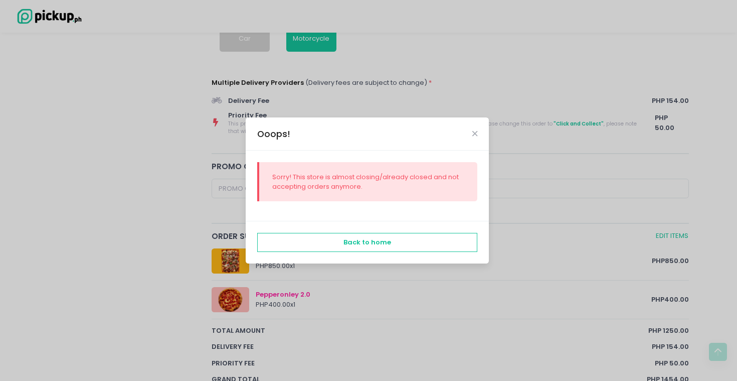
scroll to position [0, 0]
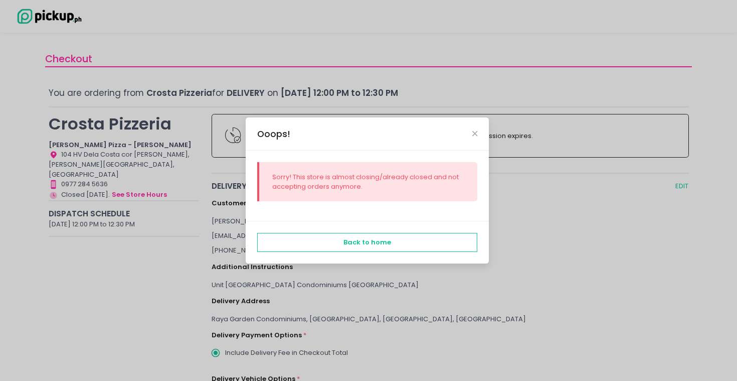
click at [484, 134] on div "Ooops!" at bounding box center [367, 133] width 243 height 33
click at [475, 134] on icon "Close" at bounding box center [474, 134] width 5 height 8
radio input "true"
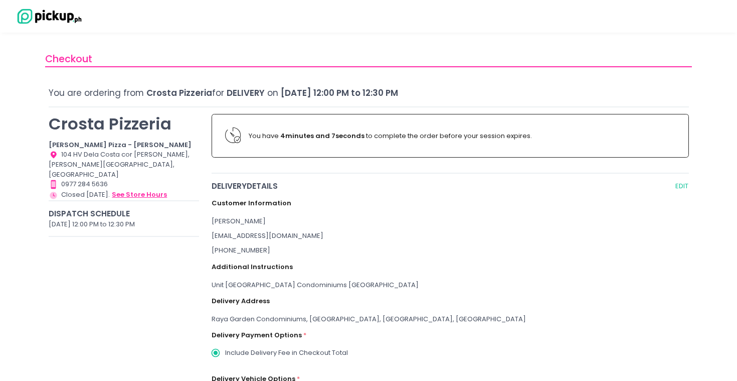
click at [139, 189] on button "see store hours" at bounding box center [139, 194] width 56 height 11
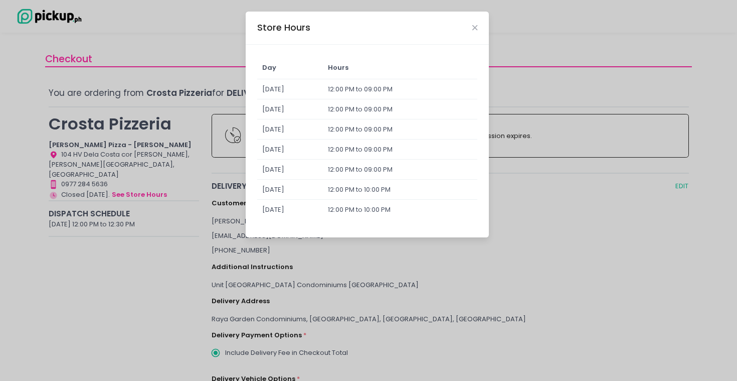
click at [470, 22] on div "Store Hours" at bounding box center [367, 28] width 243 height 33
click at [472, 29] on icon "Close" at bounding box center [474, 28] width 5 height 8
